Goal: Task Accomplishment & Management: Manage account settings

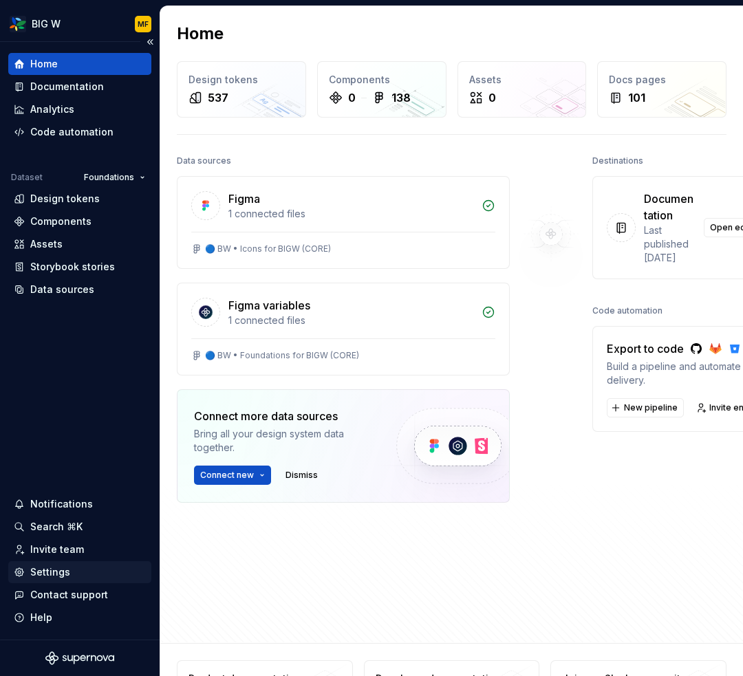
click at [62, 575] on div "Settings" at bounding box center [50, 573] width 40 height 14
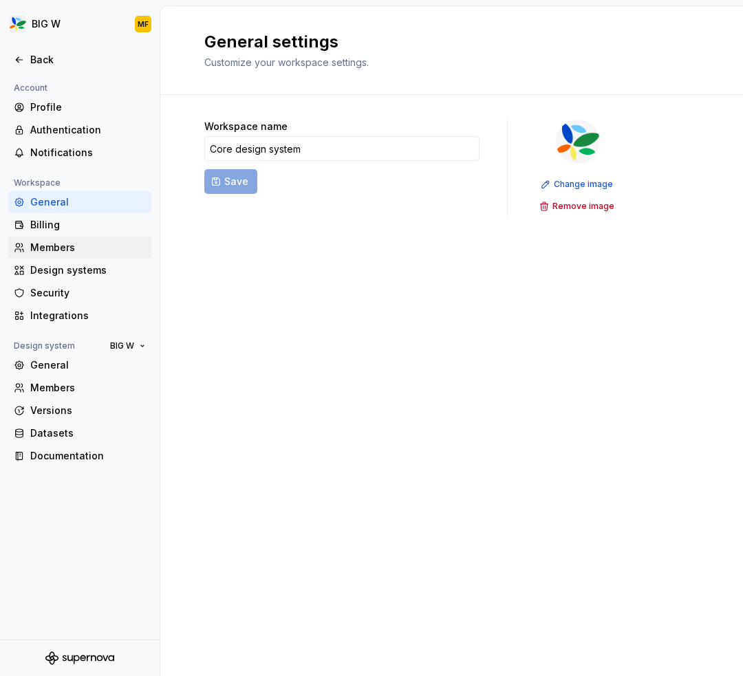
click at [43, 250] on div "Members" at bounding box center [88, 248] width 116 height 14
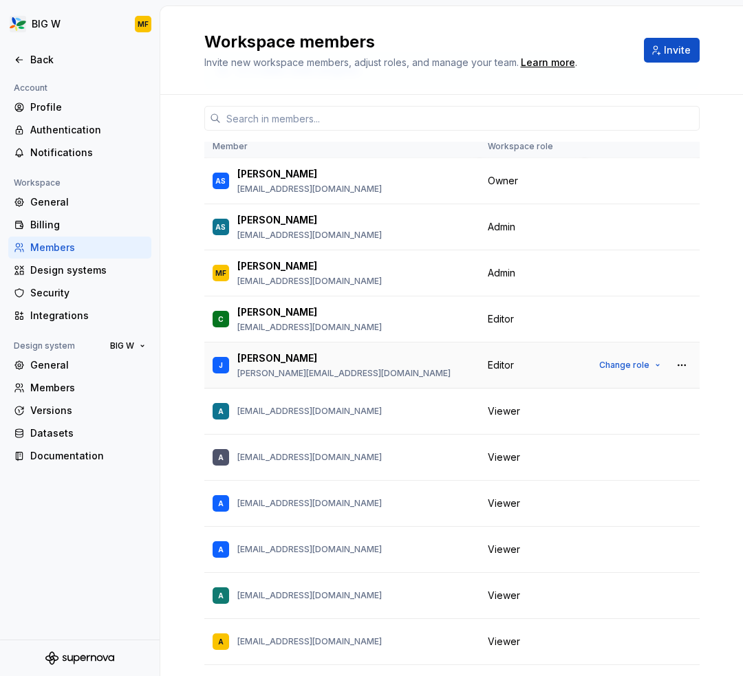
scroll to position [54, 0]
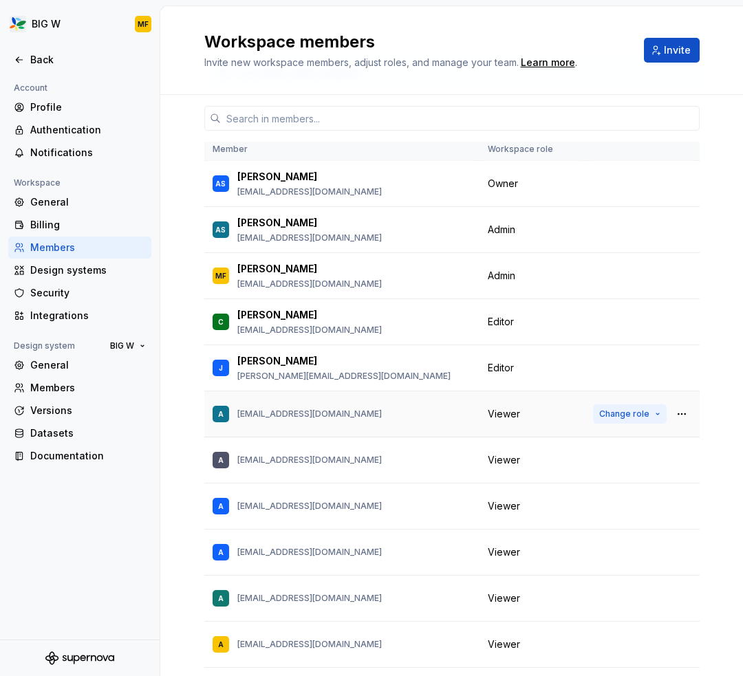
click at [653, 414] on button "Change role" at bounding box center [630, 414] width 74 height 19
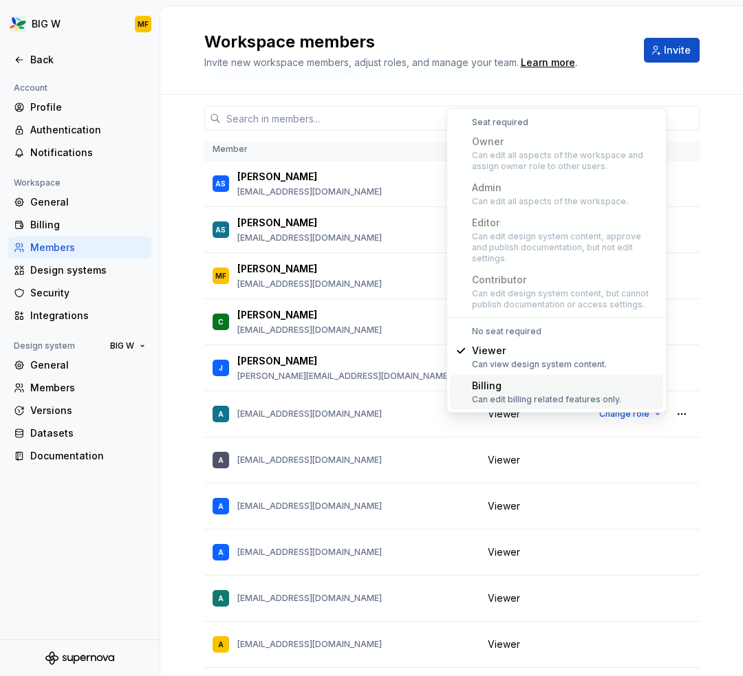
click at [480, 44] on h2 "Workspace members" at bounding box center [390, 42] width 373 height 22
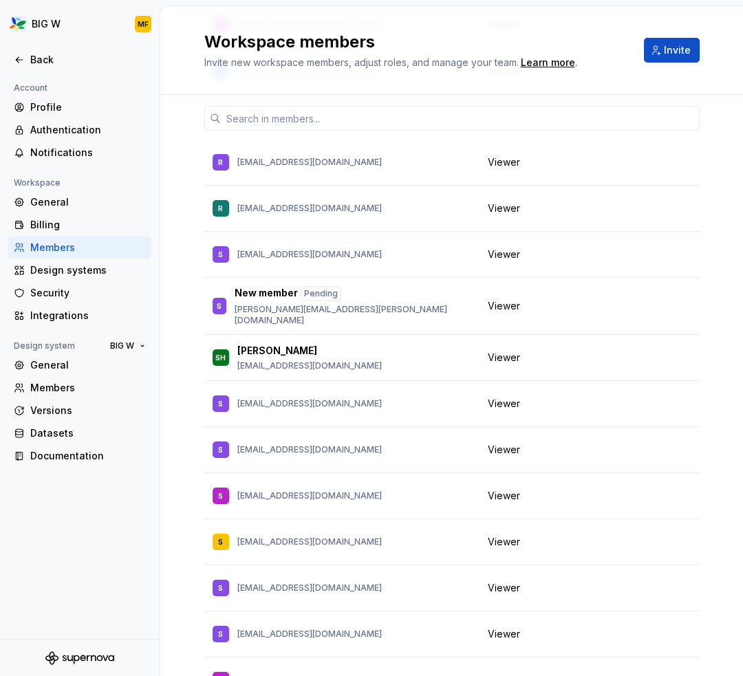
scroll to position [3417, 0]
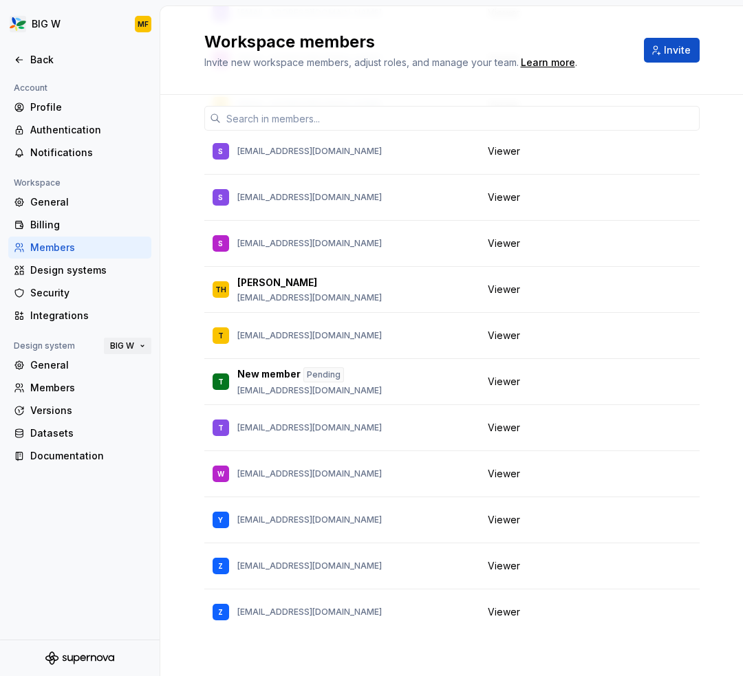
click at [136, 344] on button "BIG W" at bounding box center [127, 345] width 47 height 19
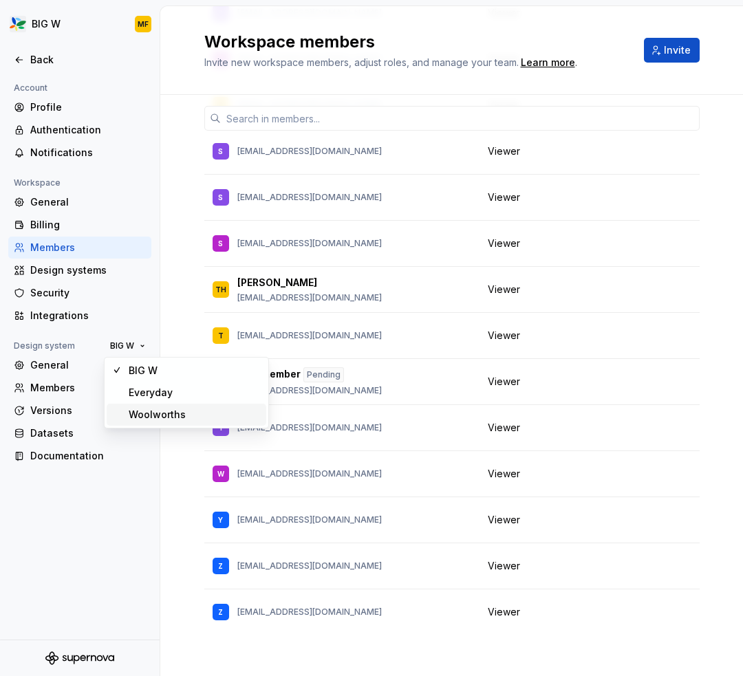
click at [146, 408] on div "Woolworths" at bounding box center [157, 415] width 57 height 14
